Goal: Information Seeking & Learning: Learn about a topic

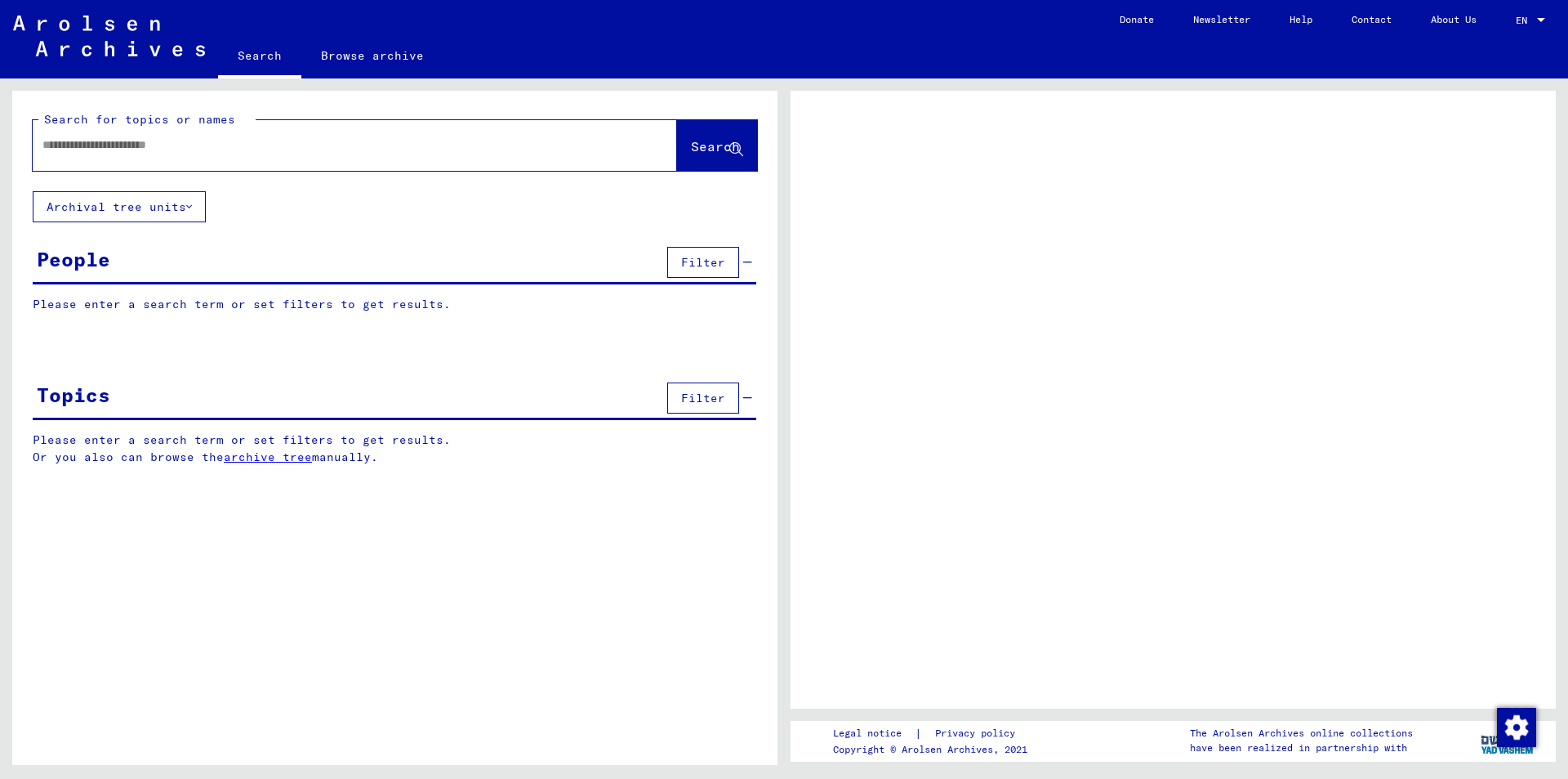
click at [390, 152] on input "text" at bounding box center [341, 145] width 596 height 17
type input "**********"
click at [715, 139] on span "Search" at bounding box center [715, 146] width 49 height 16
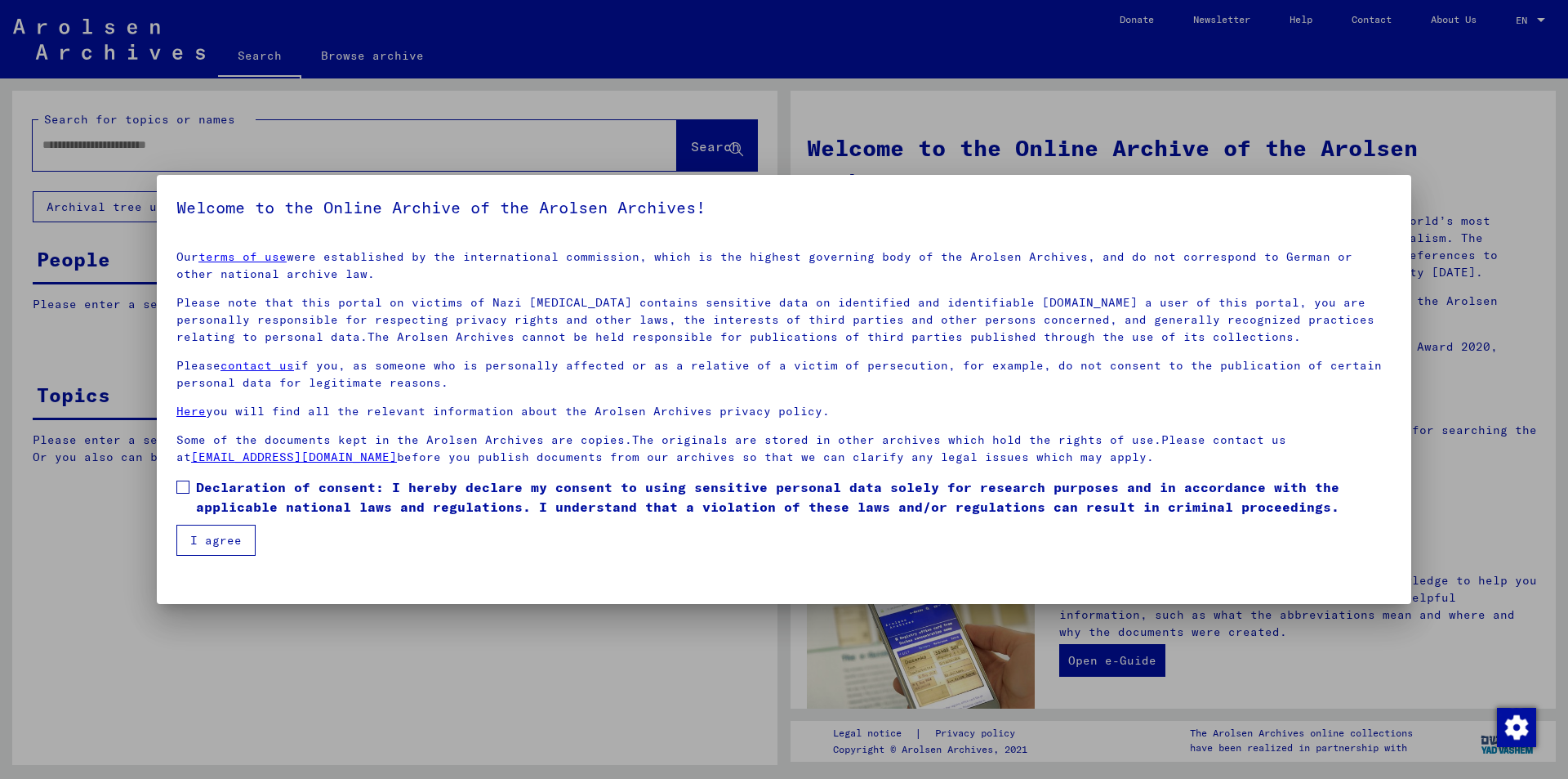
click at [186, 492] on span at bounding box center [183, 487] width 13 height 13
click at [210, 541] on button "I agree" at bounding box center [216, 540] width 80 height 31
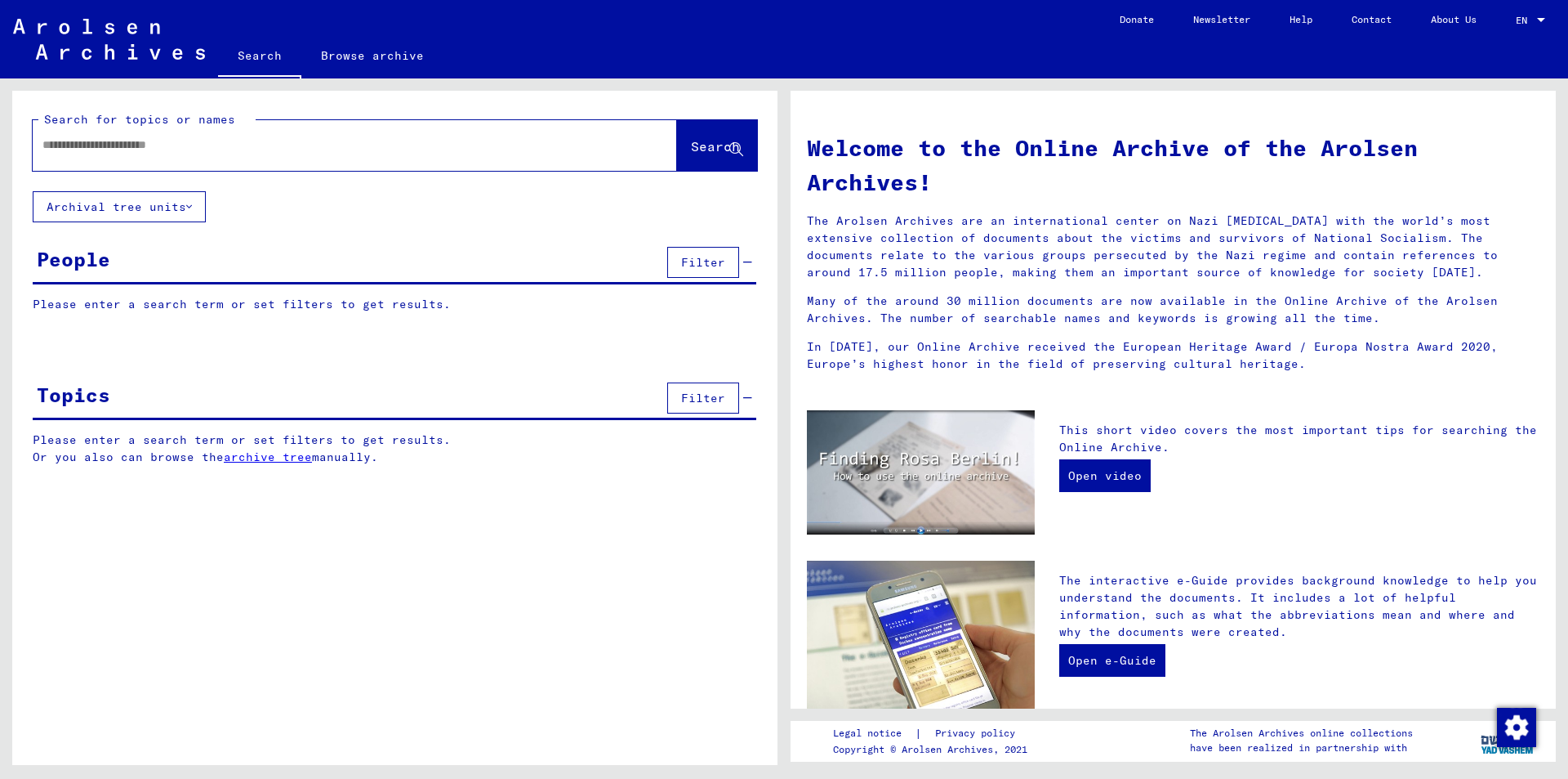
click at [729, 115] on div "Search for topics or names Search" at bounding box center [395, 140] width 725 height 60
click at [723, 129] on button "Search" at bounding box center [717, 145] width 80 height 50
click at [712, 260] on span "Filter" at bounding box center [703, 262] width 44 height 14
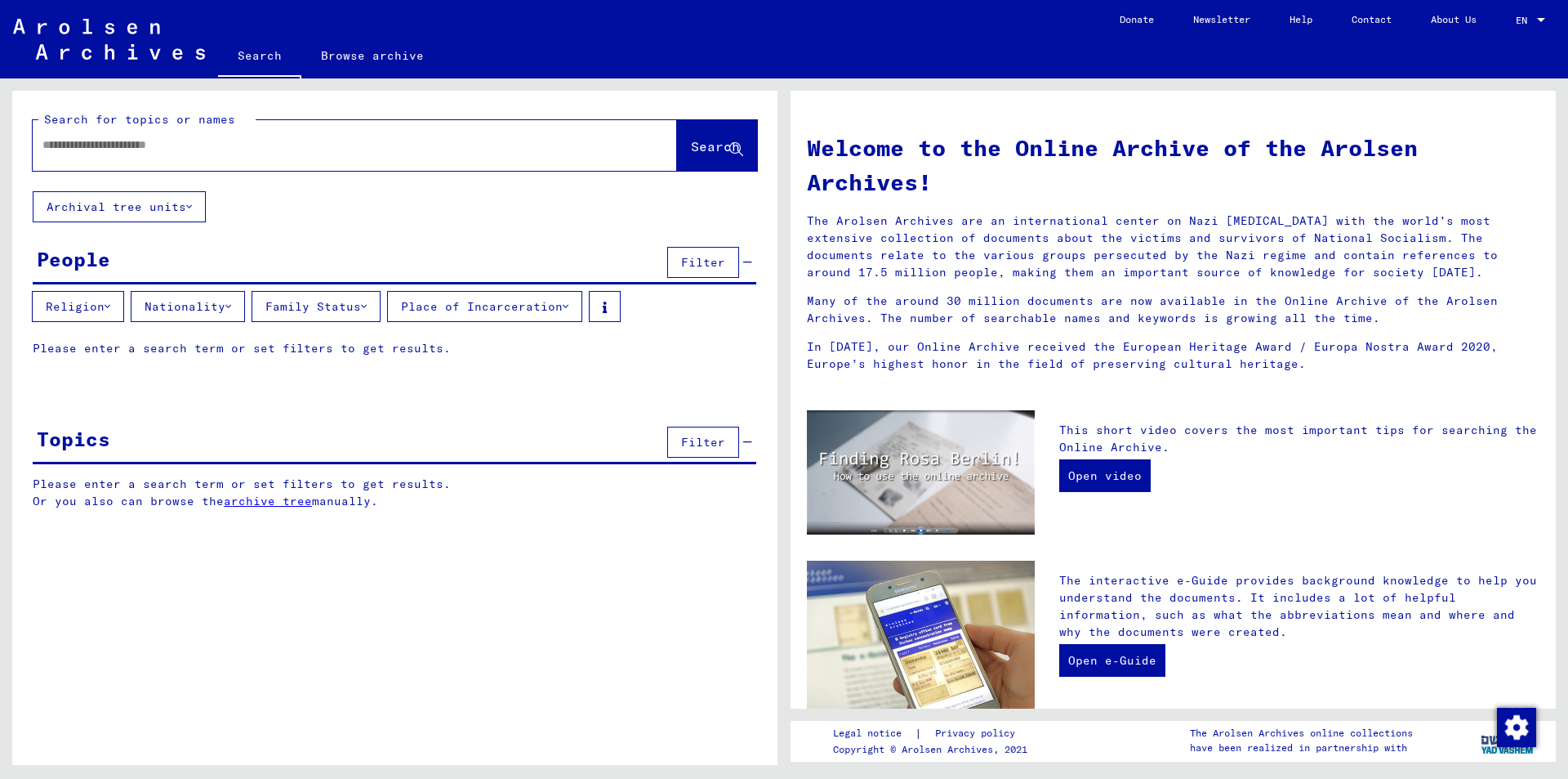
click at [318, 151] on input "text" at bounding box center [335, 145] width 585 height 17
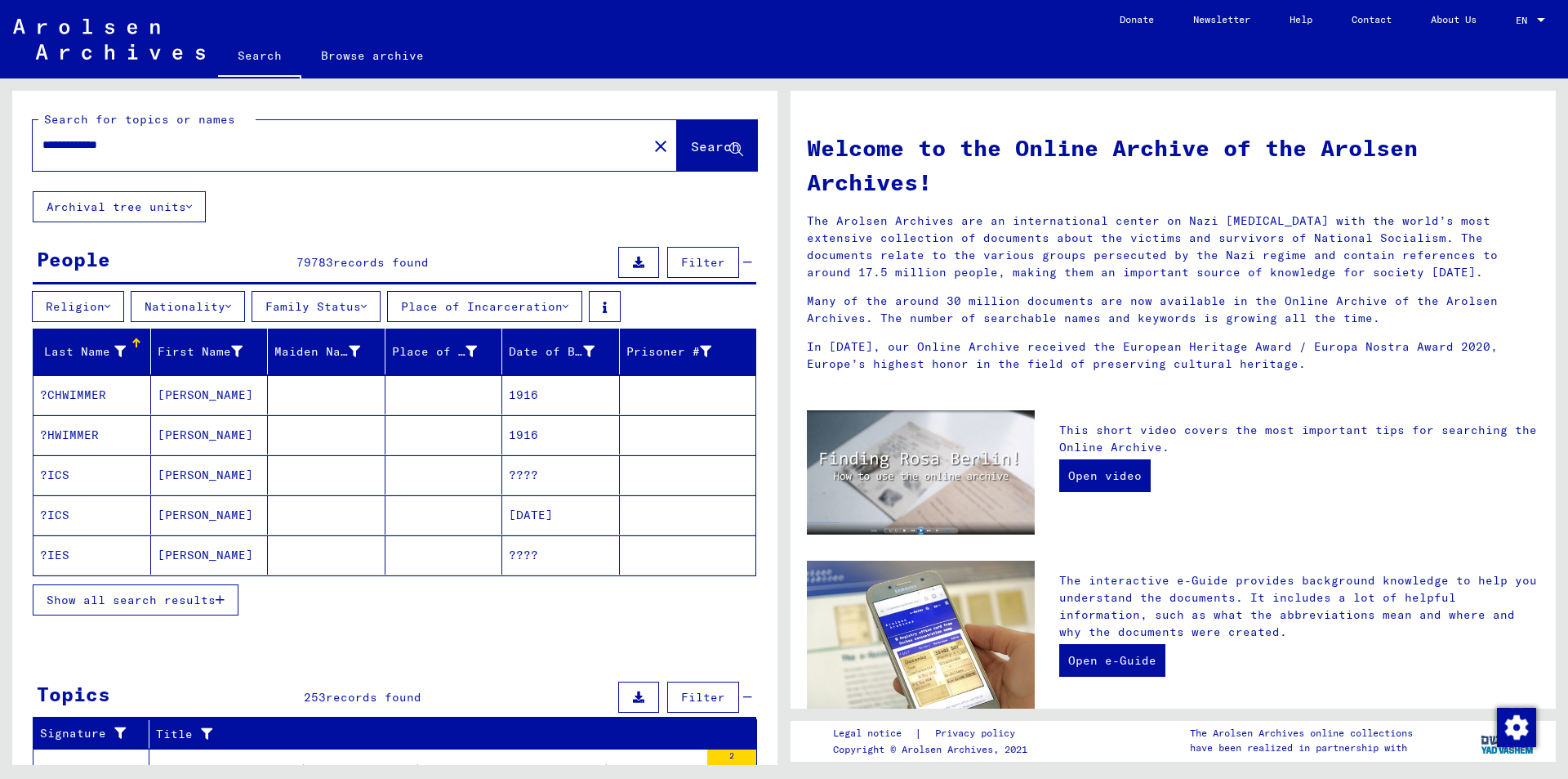
type input "**********"
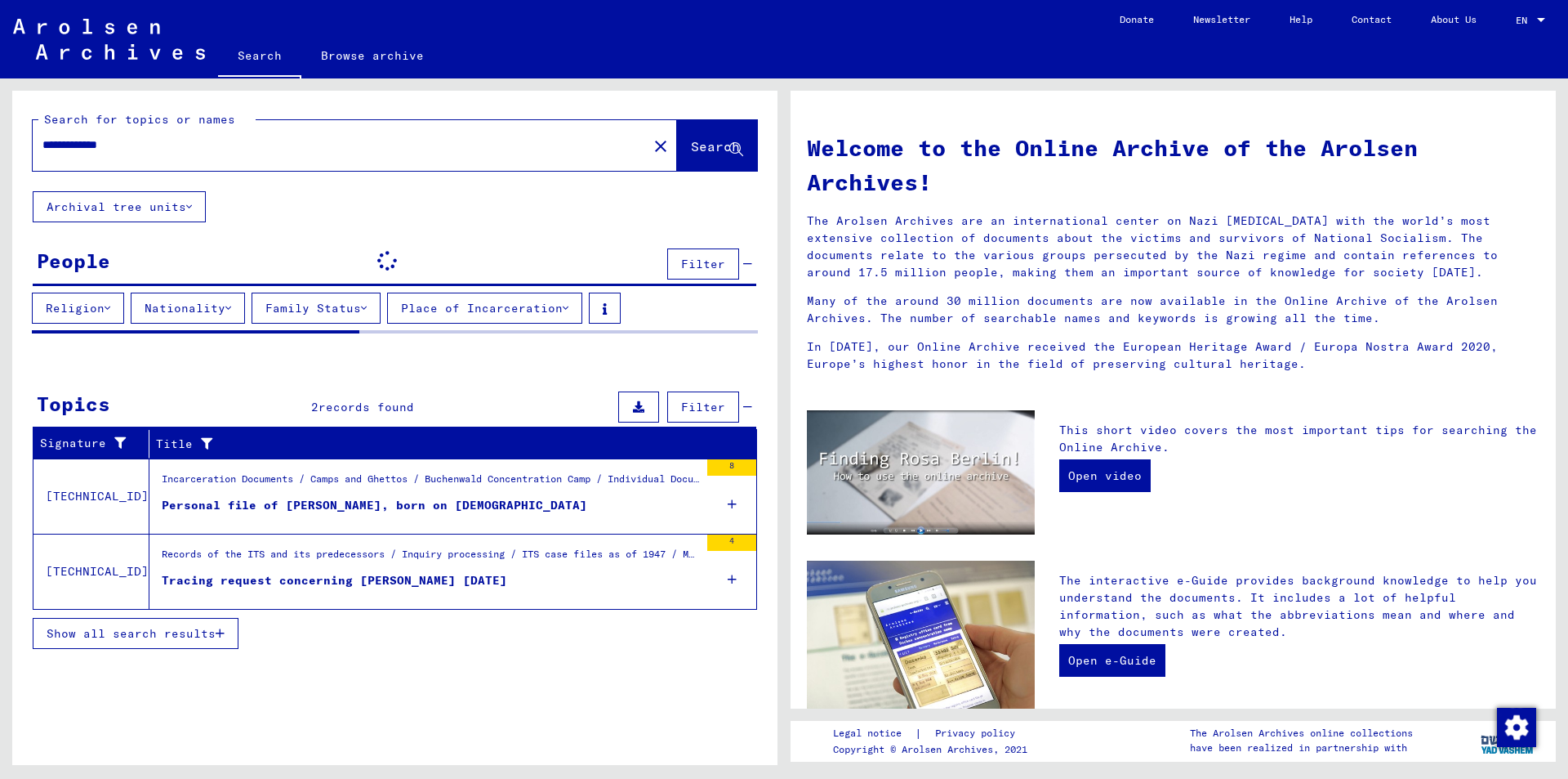
click at [468, 503] on div "Personal file of [PERSON_NAME], born on [DEMOGRAPHIC_DATA]" at bounding box center [374, 505] width 426 height 17
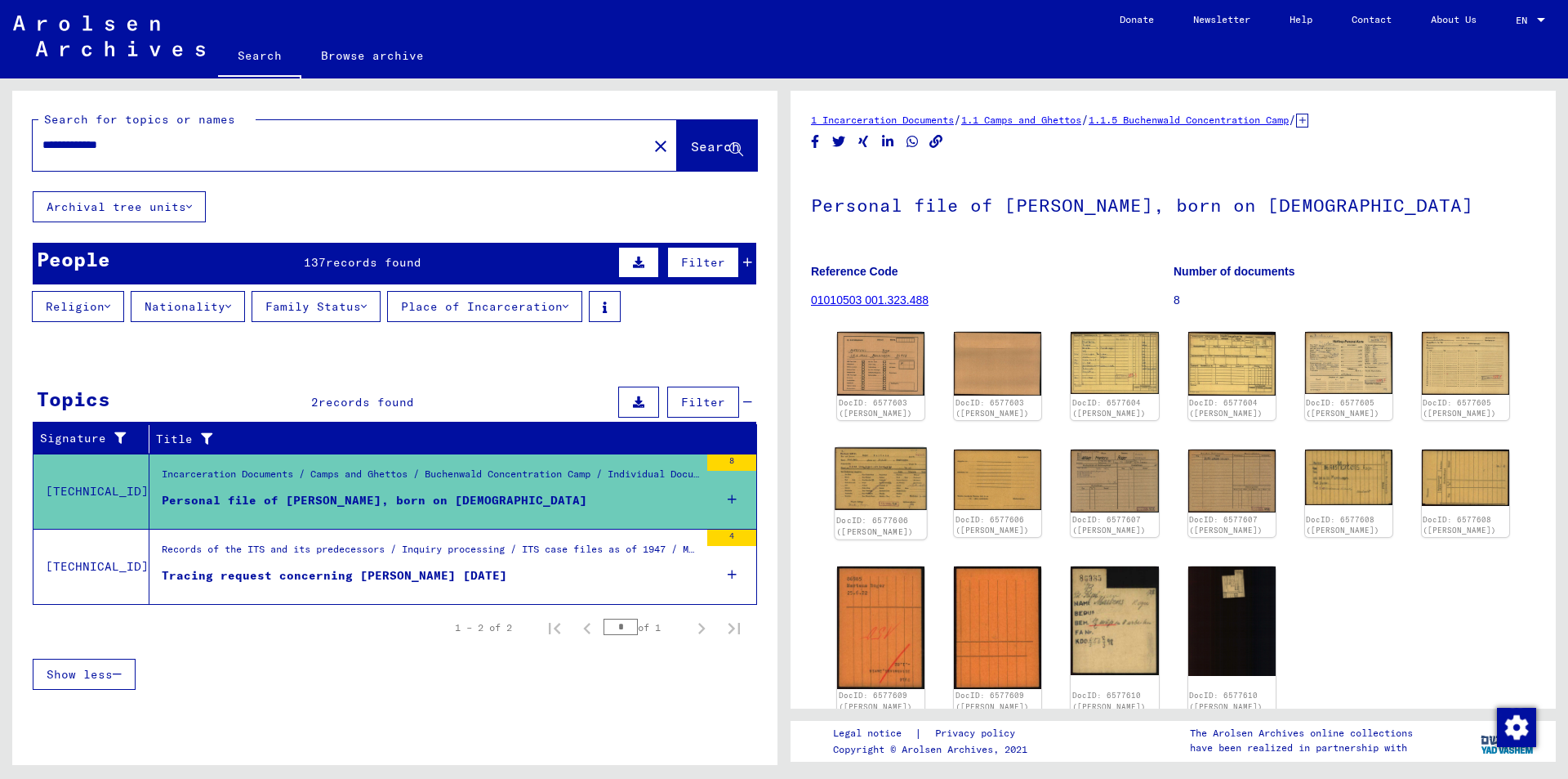
click at [863, 471] on img at bounding box center [880, 479] width 92 height 63
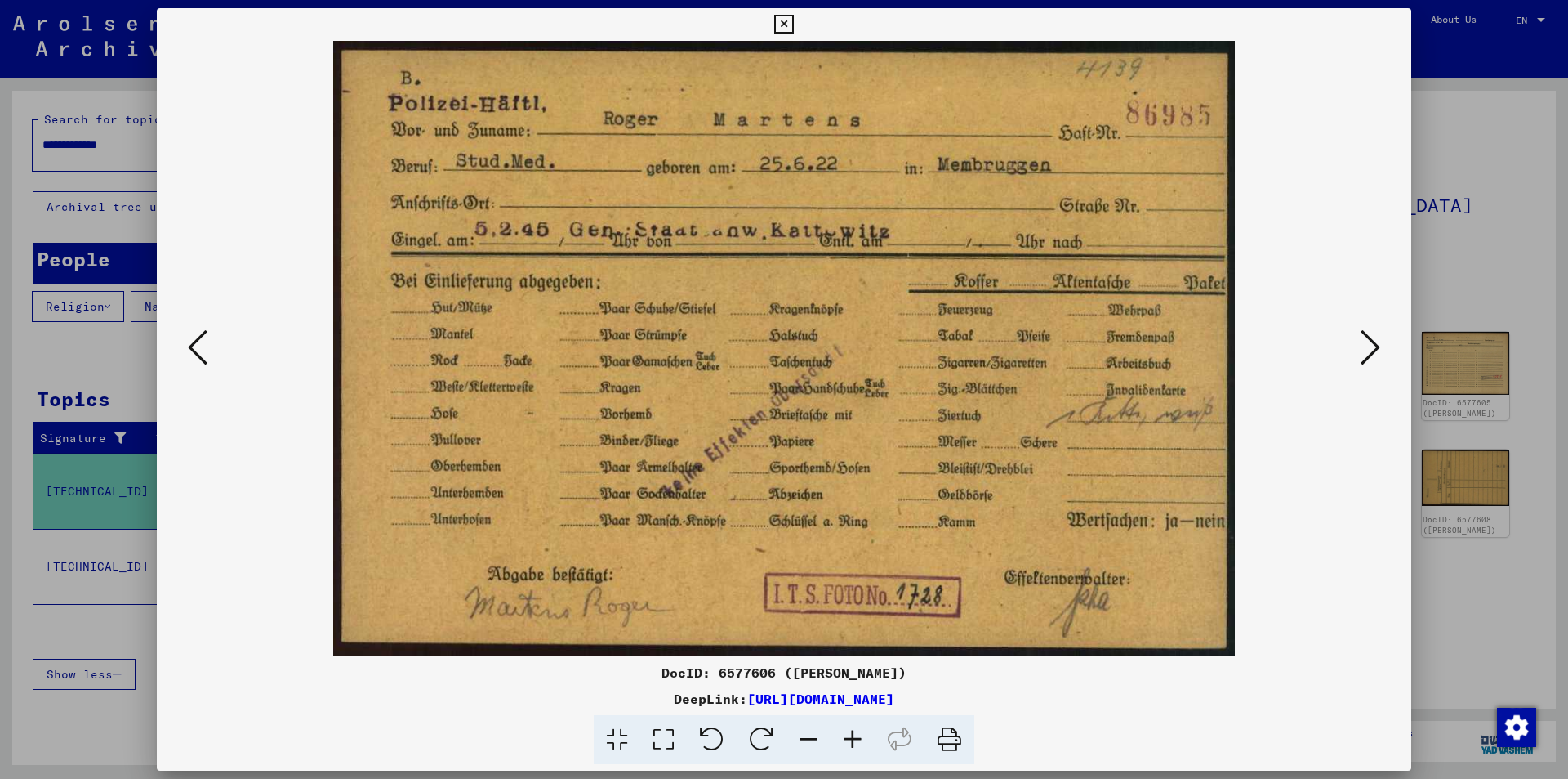
click at [849, 700] on link "[URL][DOMAIN_NAME]" at bounding box center [821, 698] width 147 height 16
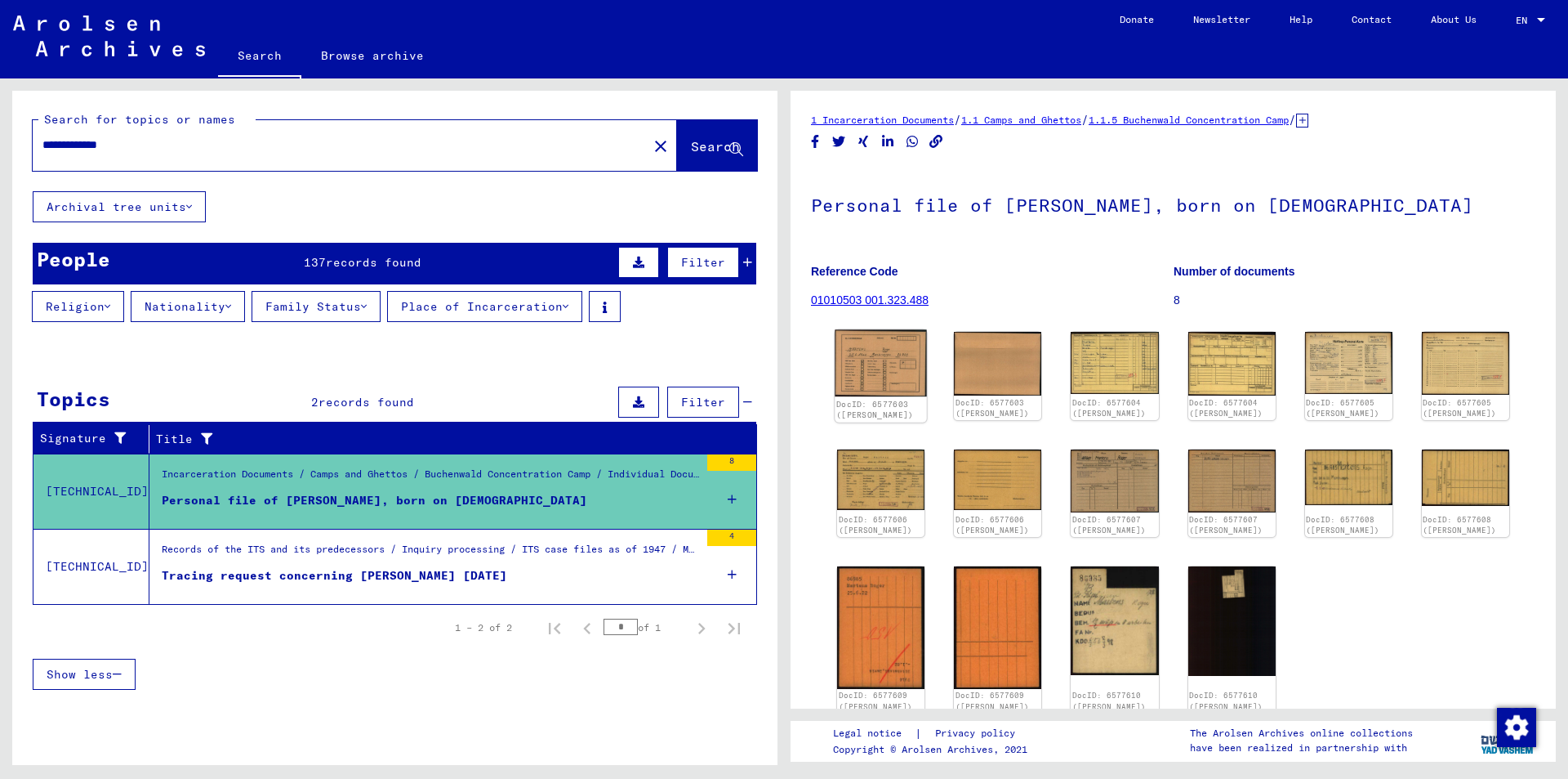
click at [873, 370] on img at bounding box center [880, 363] width 92 height 67
click at [1319, 352] on img at bounding box center [1348, 362] width 92 height 65
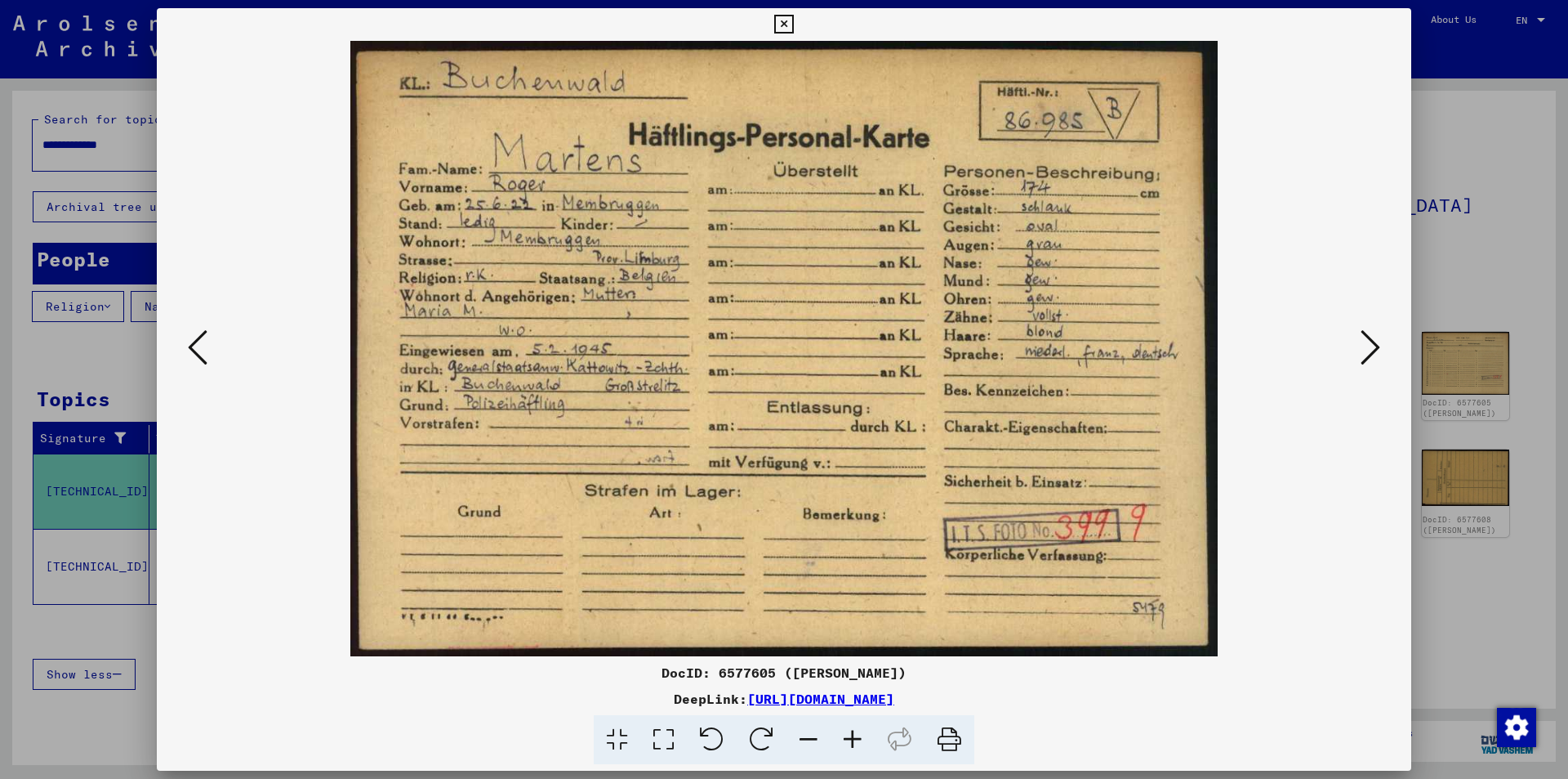
click at [795, 706] on link "[URL][DOMAIN_NAME]" at bounding box center [821, 698] width 147 height 16
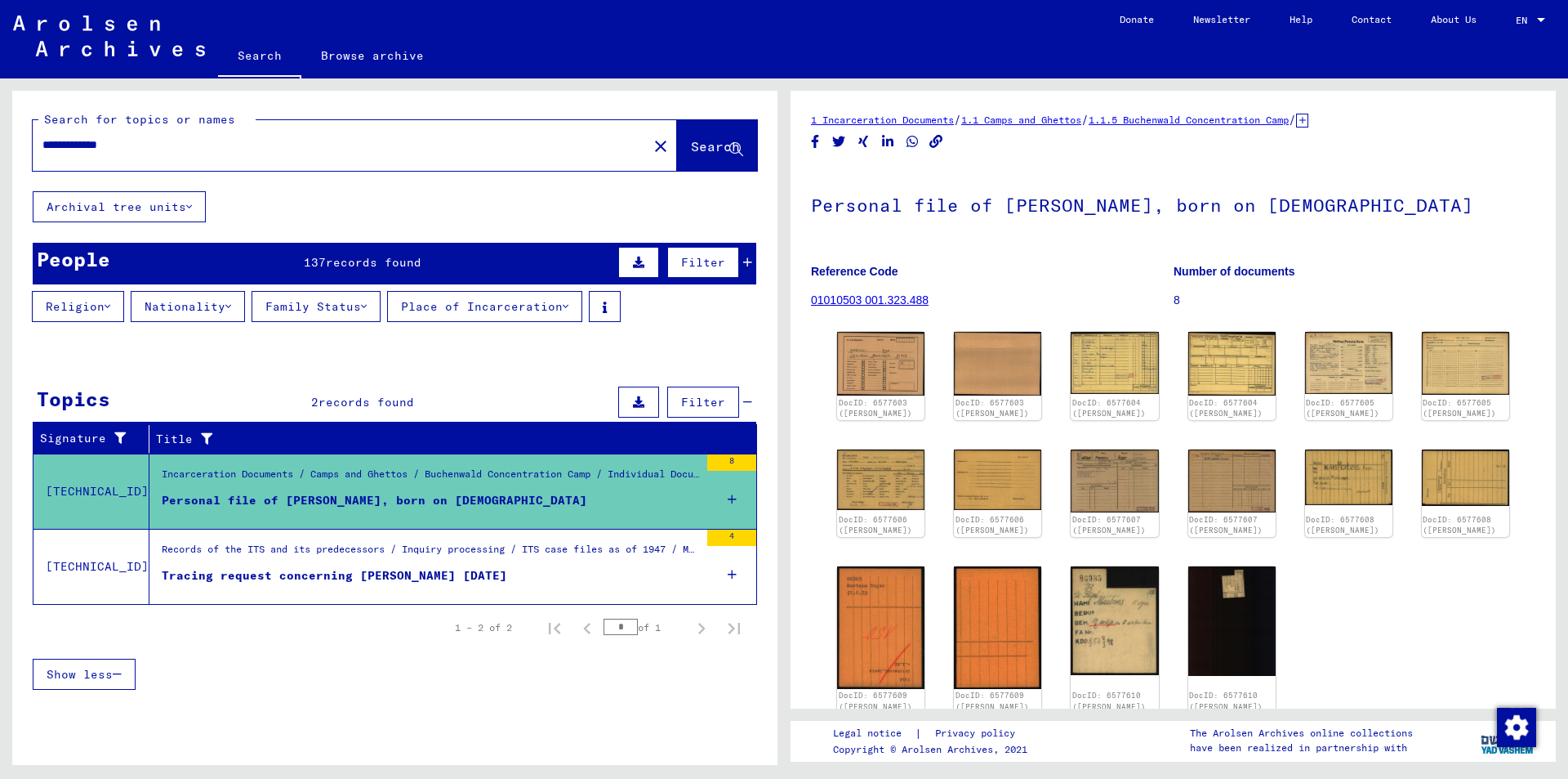
scroll to position [82, 0]
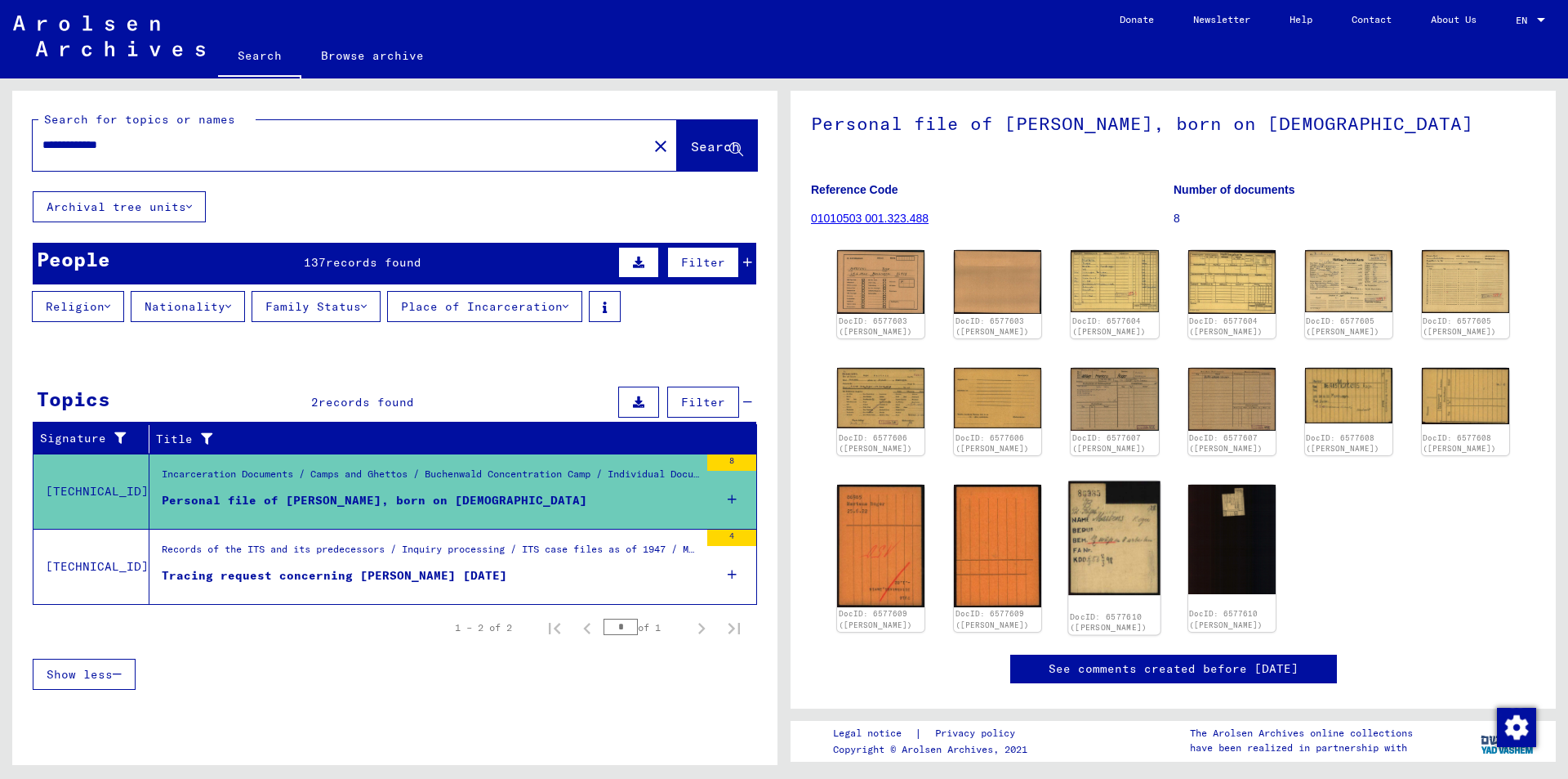
click at [1102, 532] on img at bounding box center [1115, 538] width 92 height 115
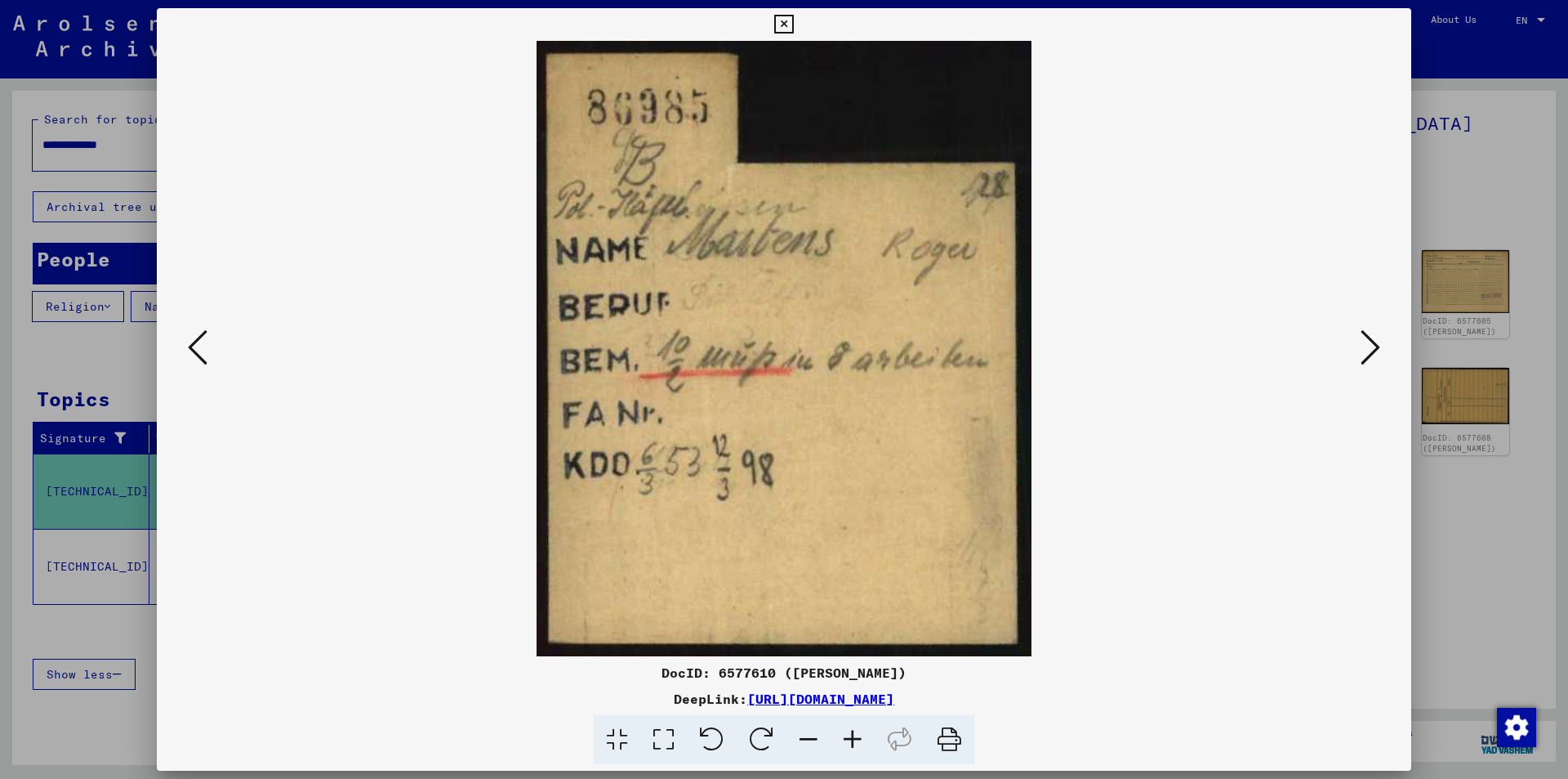
click at [1102, 532] on img at bounding box center [784, 348] width 1143 height 615
drag, startPoint x: 1371, startPoint y: 366, endPoint x: 1007, endPoint y: 592, distance: 428.5
click at [1052, 535] on div at bounding box center [784, 348] width 1255 height 615
click at [895, 695] on link "[URL][DOMAIN_NAME]" at bounding box center [821, 698] width 147 height 16
click at [776, 19] on icon at bounding box center [784, 24] width 19 height 20
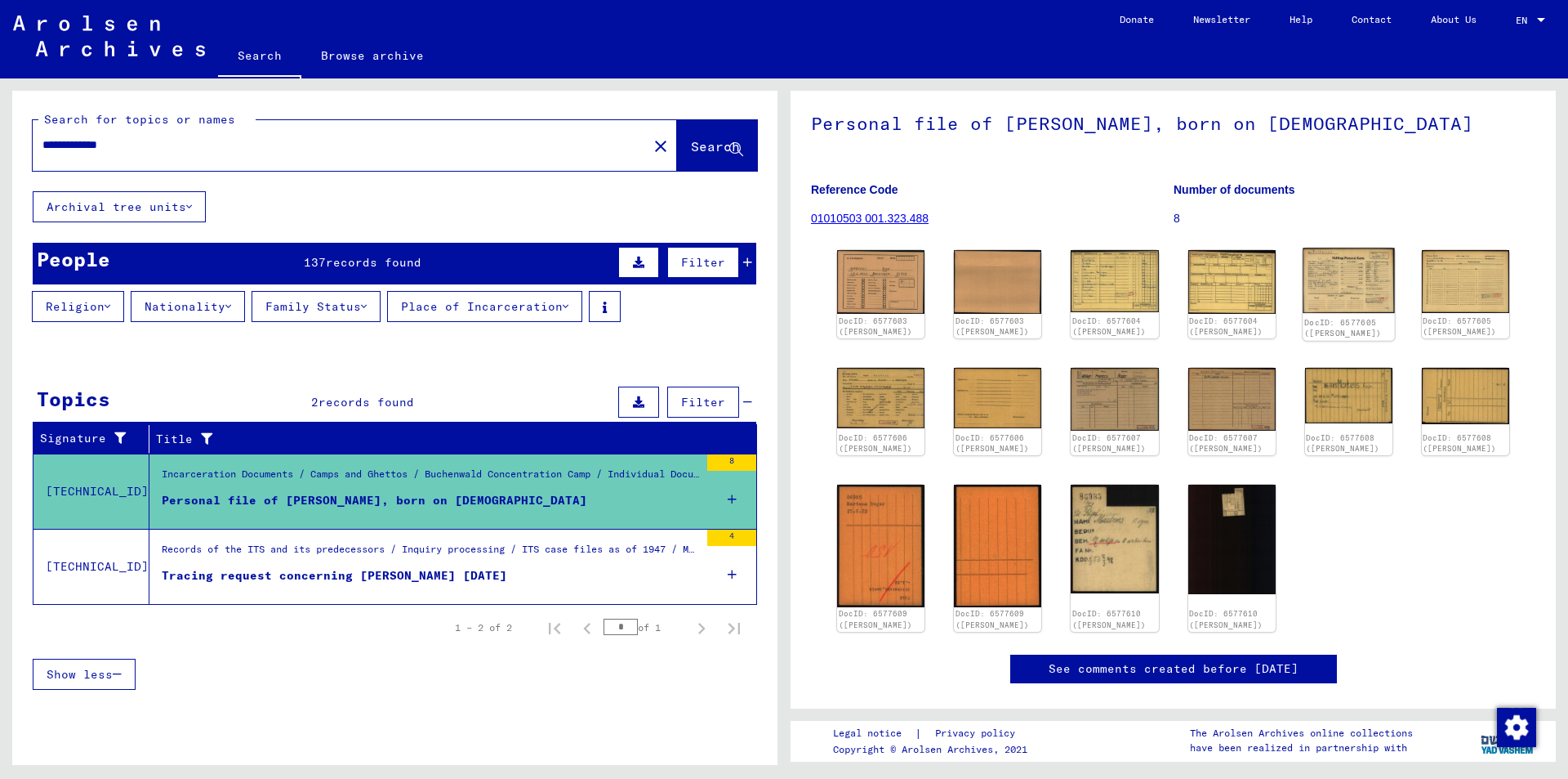
click at [1327, 281] on img at bounding box center [1348, 281] width 92 height 65
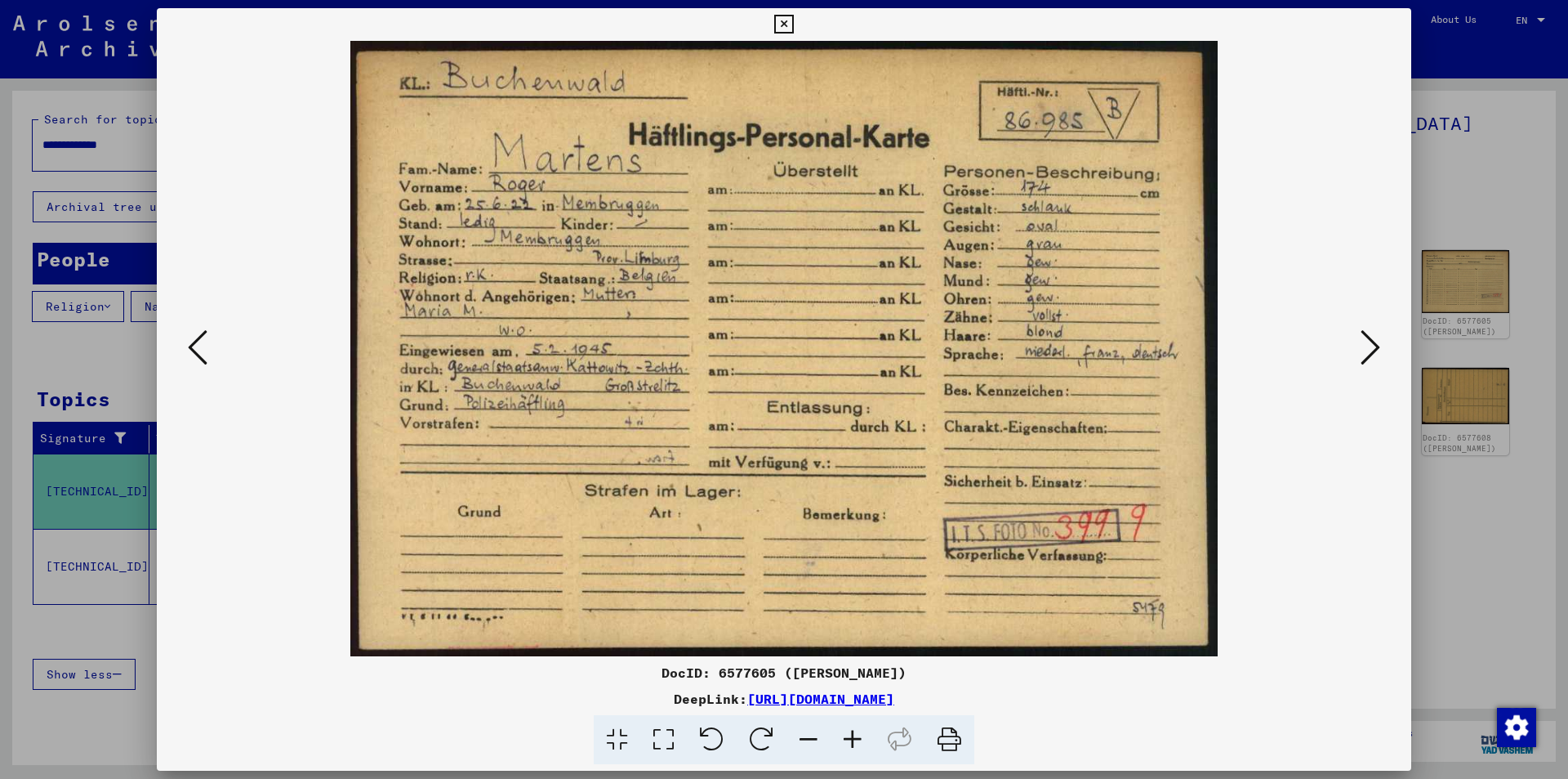
click at [1301, 253] on img at bounding box center [784, 348] width 1143 height 615
click at [1284, 665] on div "DocID: 6577605 ([PERSON_NAME])" at bounding box center [784, 672] width 1255 height 20
